Goal: Use online tool/utility: Utilize a website feature to perform a specific function

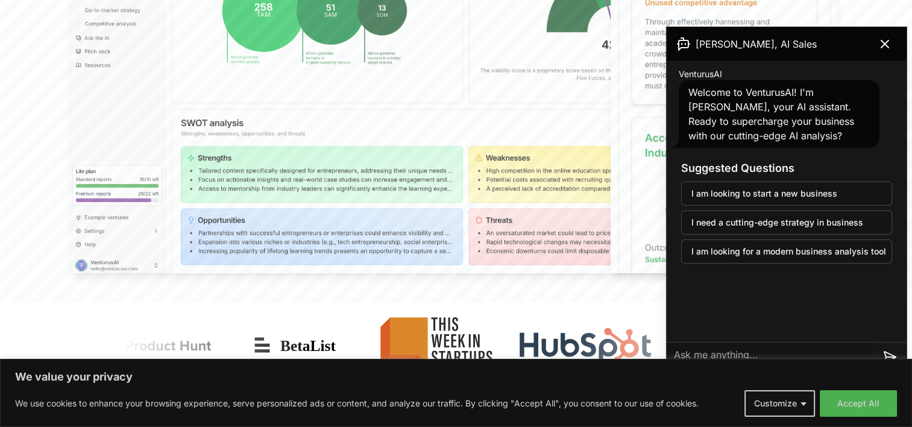
scroll to position [603, 0]
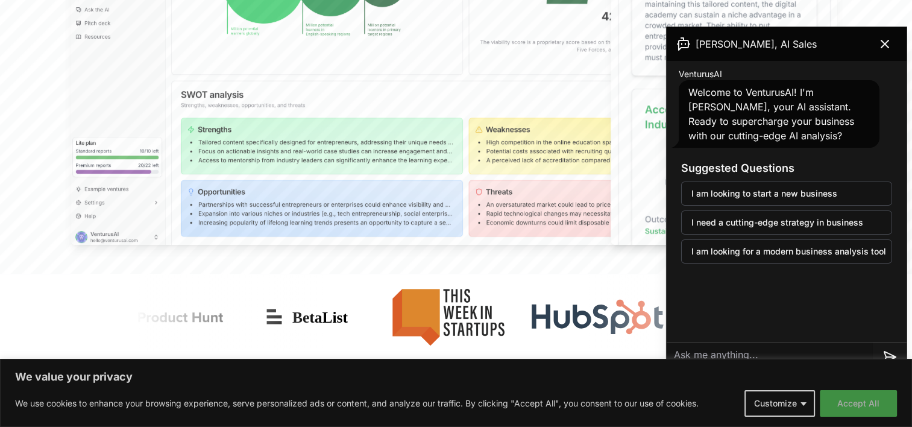
click at [865, 402] on button "Accept All" at bounding box center [858, 403] width 77 height 27
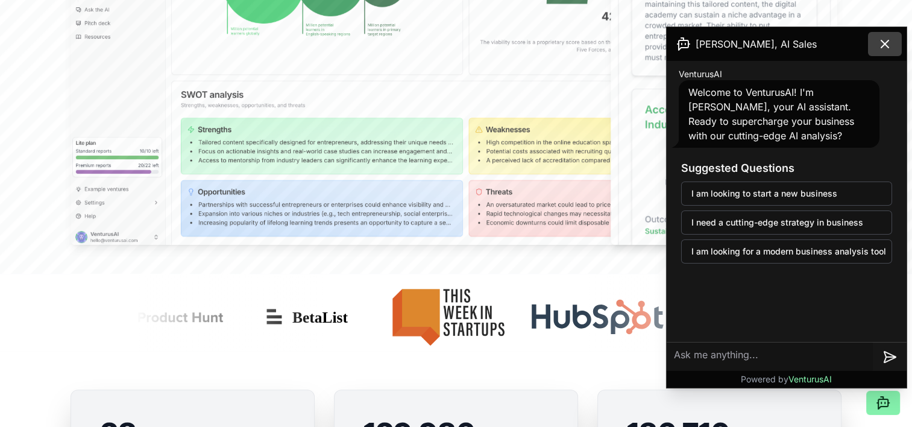
click at [885, 51] on icon at bounding box center [884, 44] width 14 height 14
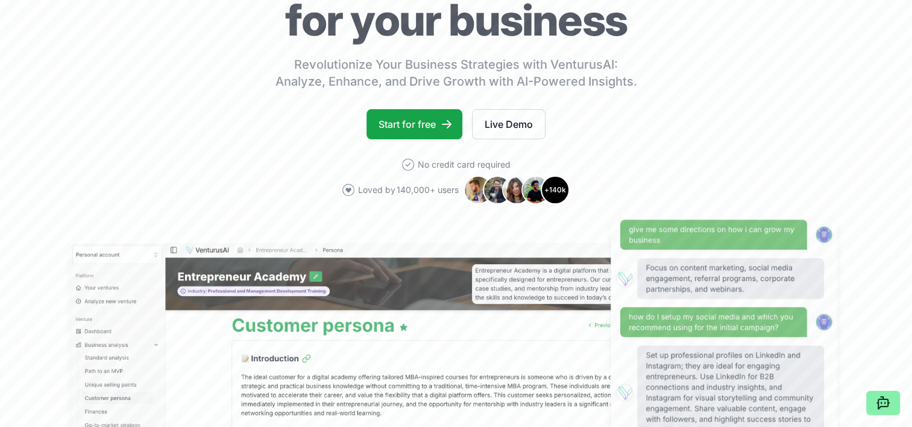
scroll to position [0, 0]
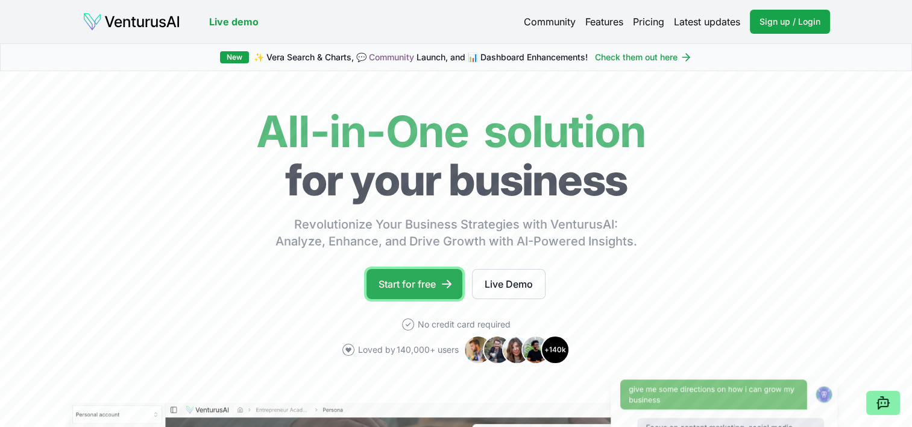
click at [409, 282] on link "Start for free" at bounding box center [414, 284] width 96 height 30
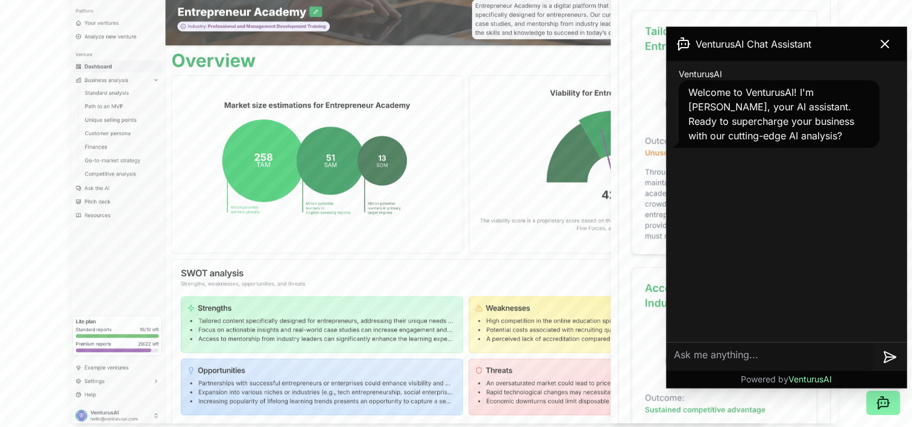
scroll to position [422, 0]
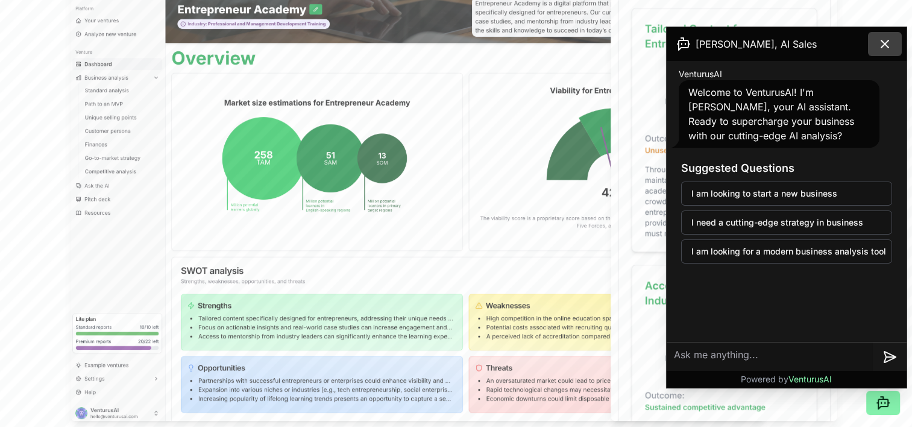
click at [885, 49] on icon at bounding box center [884, 44] width 14 height 14
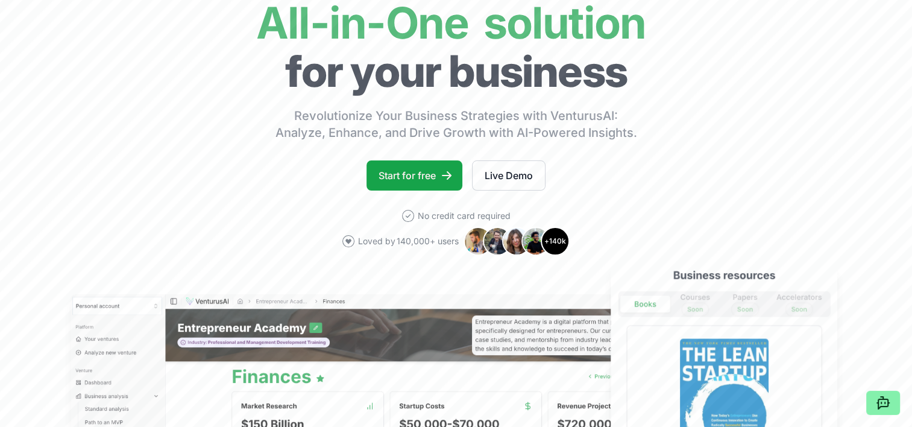
scroll to position [121, 0]
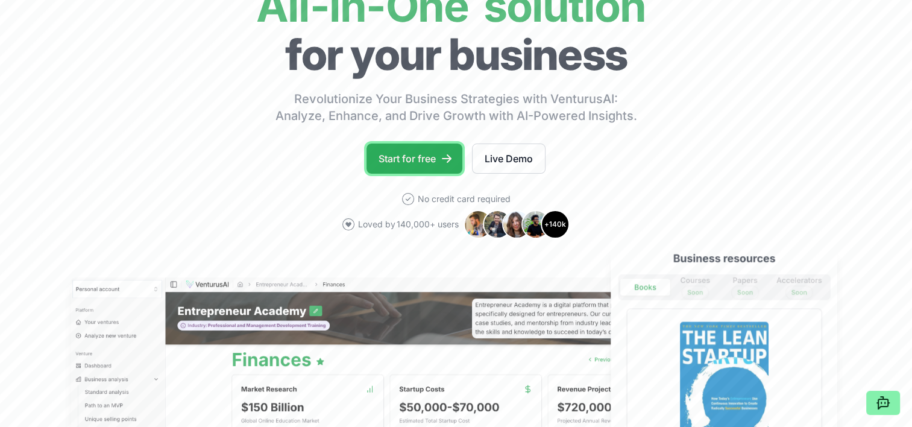
click at [453, 158] on icon at bounding box center [447, 158] width 12 height 12
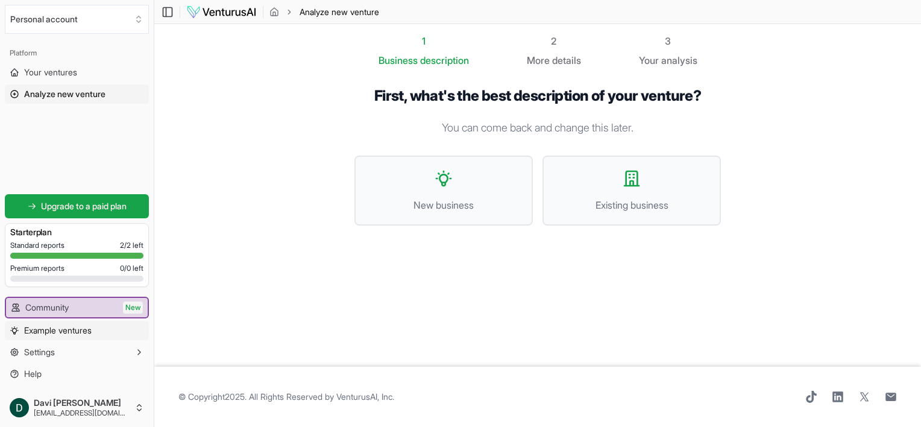
click at [89, 335] on span "Example ventures" at bounding box center [57, 330] width 67 height 12
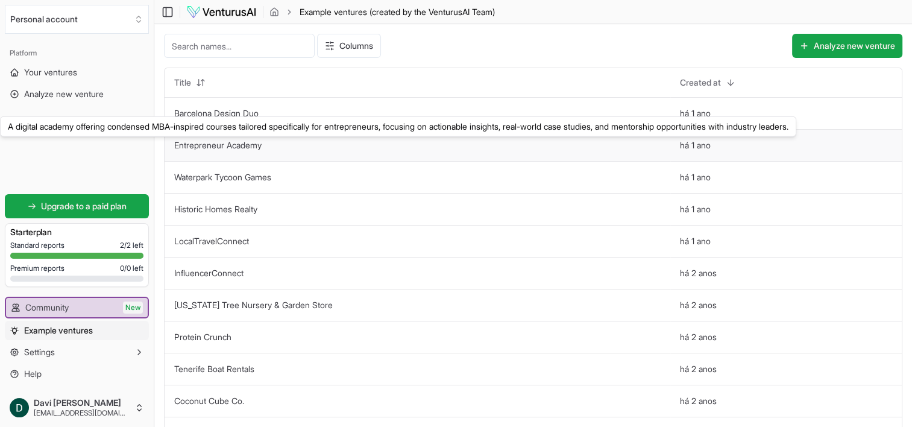
click at [256, 142] on link "Entrepreneur Academy" at bounding box center [217, 145] width 87 height 10
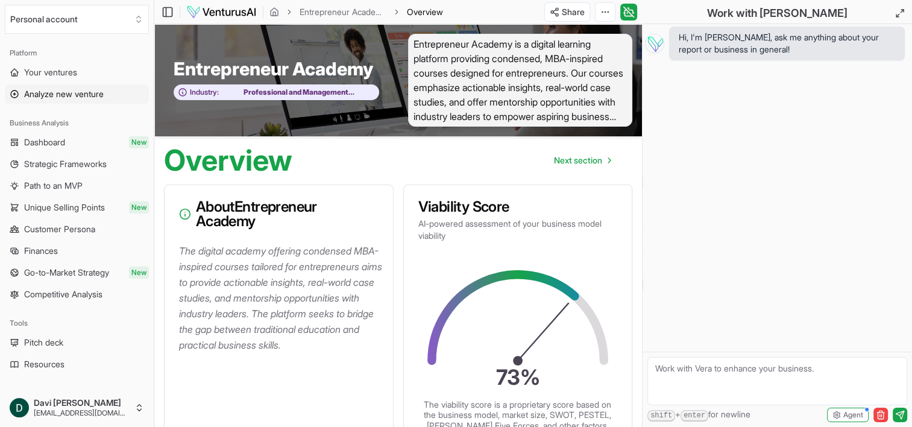
click at [93, 93] on span "Analyze new venture" at bounding box center [64, 94] width 80 height 12
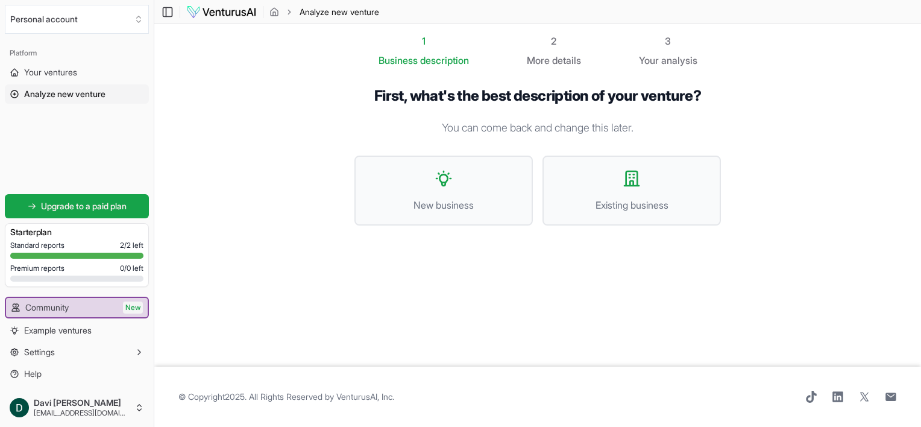
click at [844, 102] on section "1 Business description 2 More details 3 Your analysis First, what's the best de…" at bounding box center [537, 195] width 767 height 342
click at [436, 243] on div "First, what's the best description of your venture? You can come back and chang…" at bounding box center [537, 166] width 366 height 158
click at [612, 182] on button "Existing business" at bounding box center [631, 190] width 178 height 70
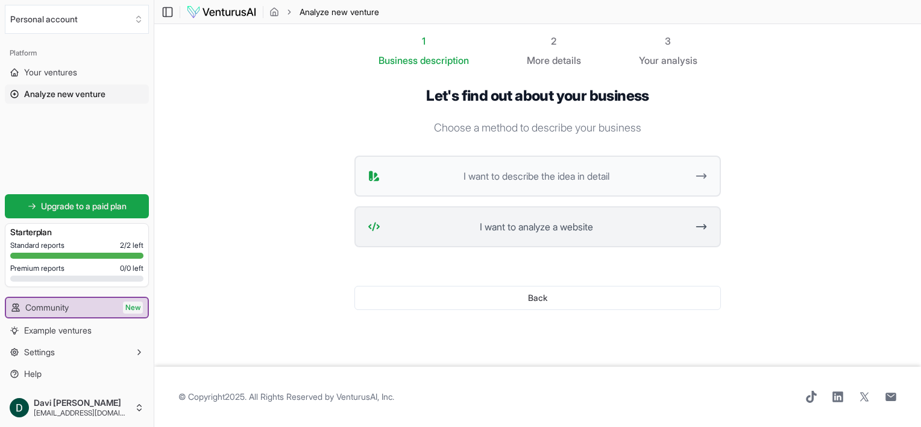
click at [597, 226] on span "I want to analyze a website" at bounding box center [536, 226] width 302 height 14
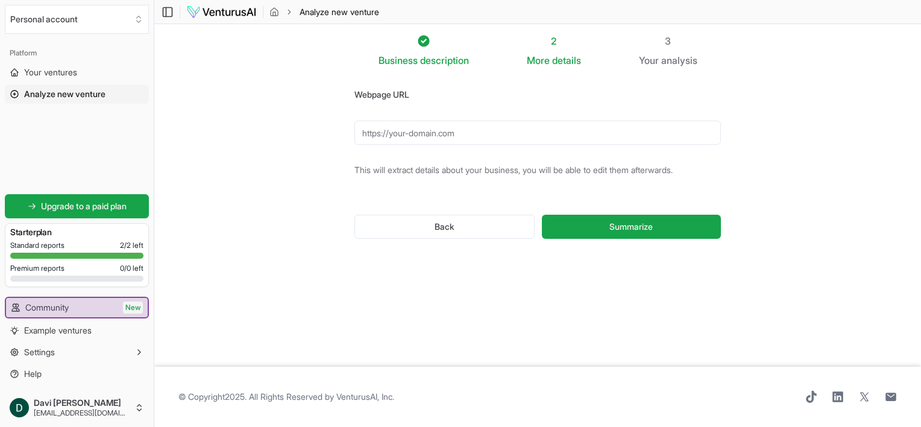
click at [448, 135] on input "Webpage URL" at bounding box center [537, 133] width 366 height 24
paste input "[URL][DOMAIN_NAME]"
type input "[URL][DOMAIN_NAME]"
click at [706, 222] on button "Summarize" at bounding box center [631, 227] width 179 height 24
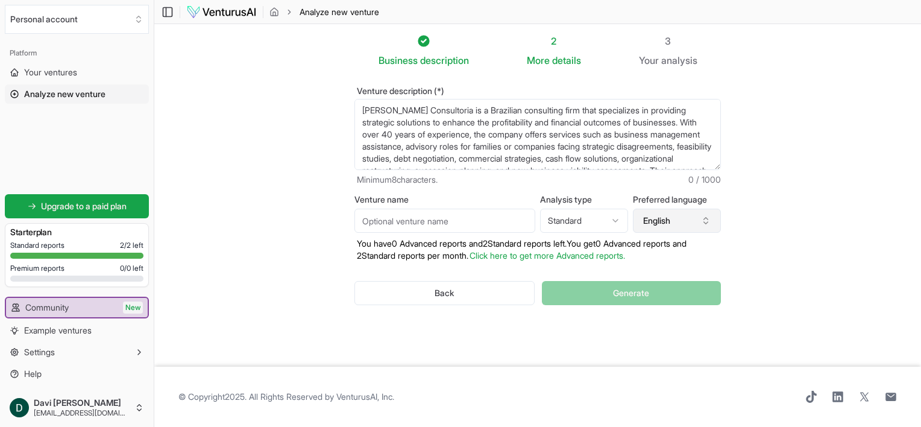
click at [708, 222] on icon "button" at bounding box center [706, 221] width 10 height 10
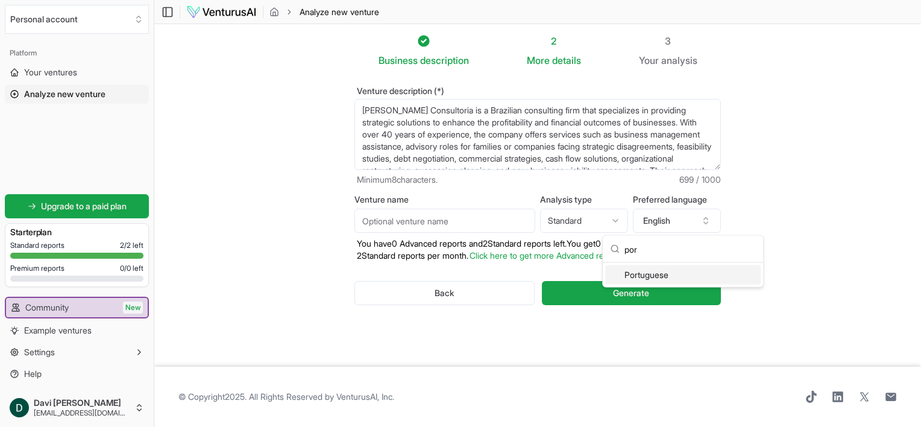
drag, startPoint x: 641, startPoint y: 246, endPoint x: 610, endPoint y: 249, distance: 30.9
click at [610, 249] on div "por" at bounding box center [683, 249] width 160 height 27
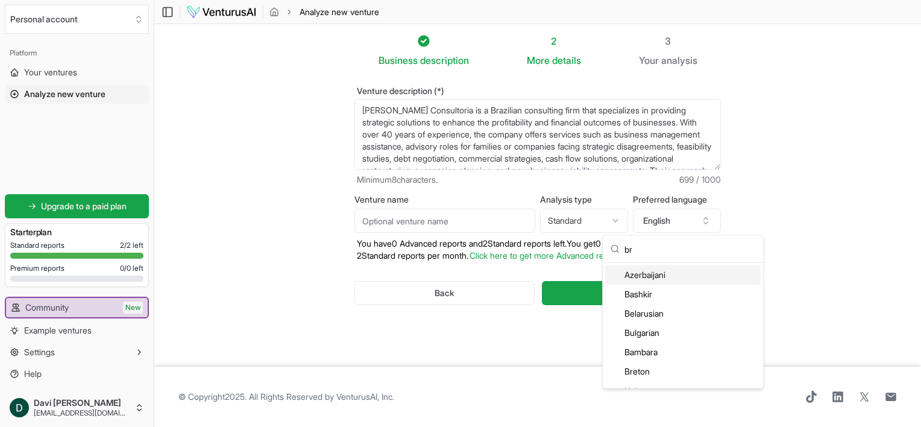
type input "b"
click at [759, 205] on section "Business description 2 More details 3 Your analysis Venture description (*) [PE…" at bounding box center [537, 195] width 767 height 342
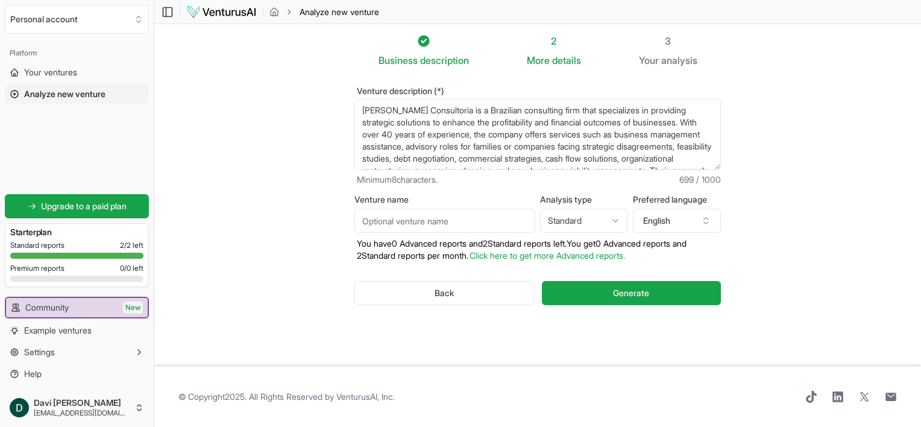
click at [603, 210] on html "We value your privacy We use cookies to enhance your browsing experience, serve…" at bounding box center [460, 213] width 921 height 427
click at [517, 189] on html "We value your privacy We use cookies to enhance your browsing experience, serve…" at bounding box center [460, 213] width 921 height 427
click at [434, 225] on input "Venture name" at bounding box center [444, 221] width 181 height 24
type input "[PERSON_NAME] Consultoria"
click at [826, 254] on section "Business description 2 More details 3 Your analysis Venture description (*) [PE…" at bounding box center [537, 195] width 767 height 342
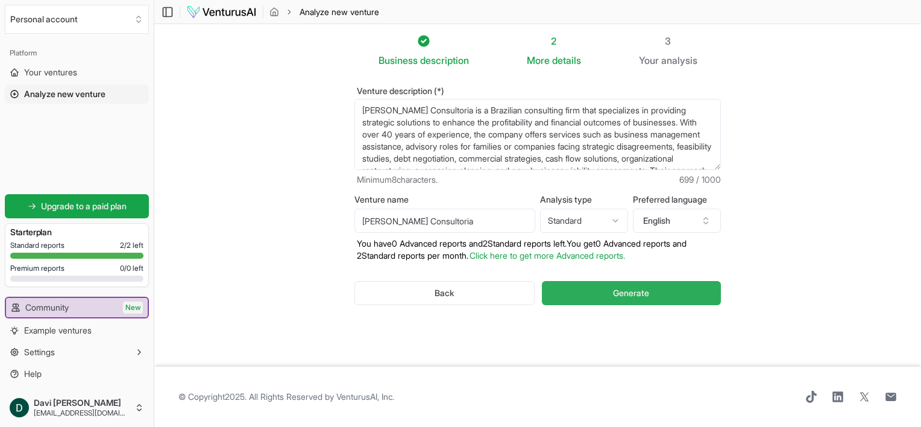
click at [584, 284] on button "Generate" at bounding box center [631, 293] width 179 height 24
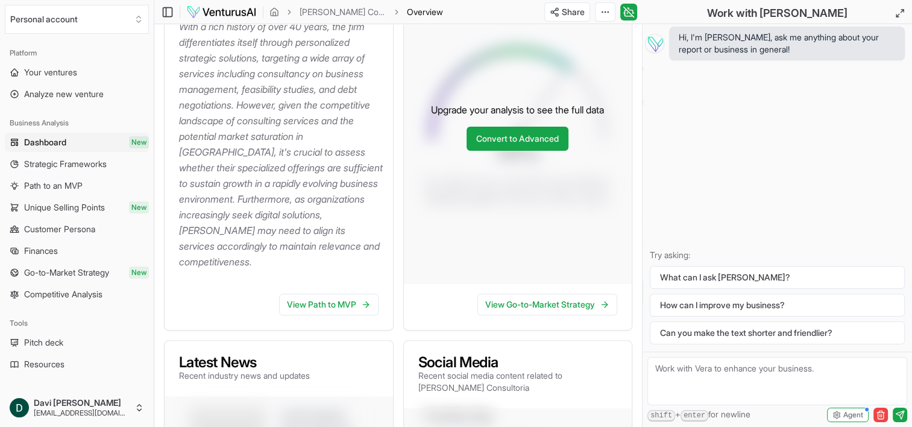
scroll to position [301, 0]
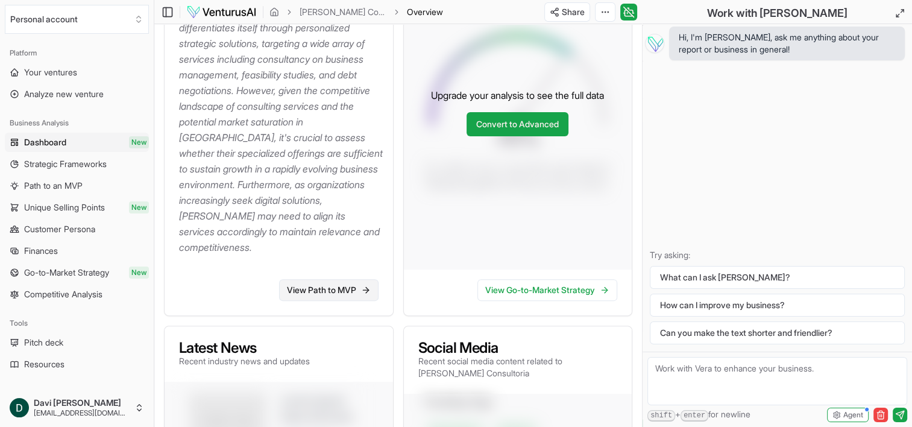
click at [330, 279] on link "View Path to MVP" at bounding box center [328, 290] width 99 height 22
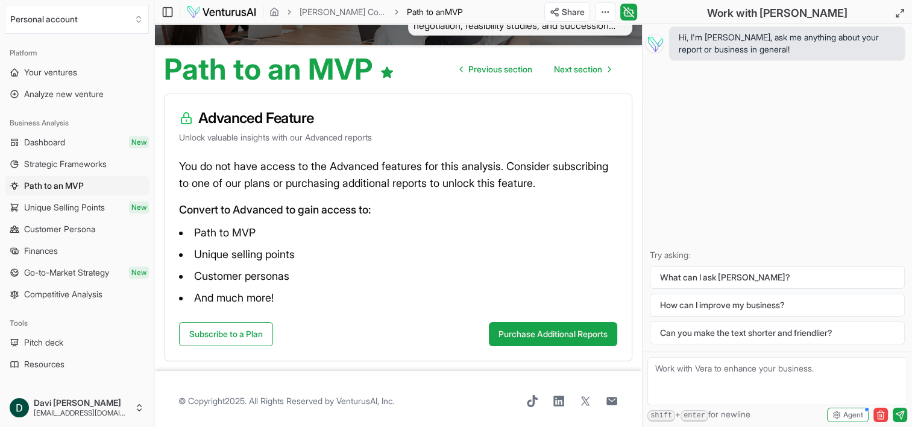
scroll to position [95, 0]
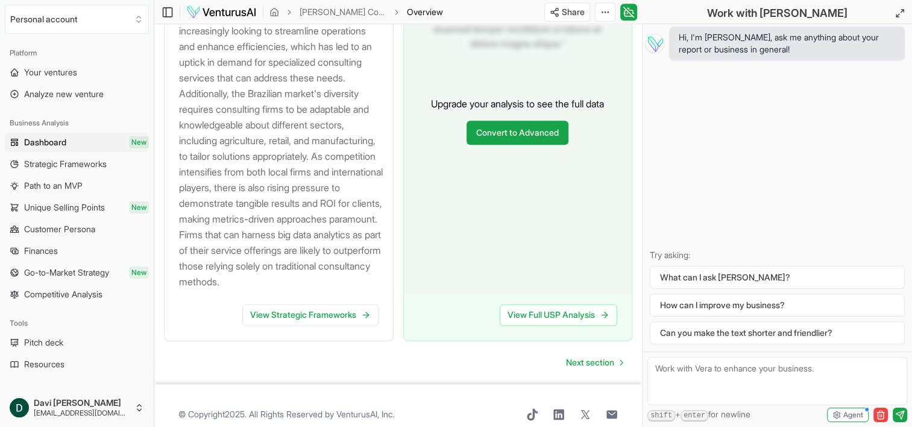
scroll to position [1473, 0]
